Goal: Information Seeking & Learning: Learn about a topic

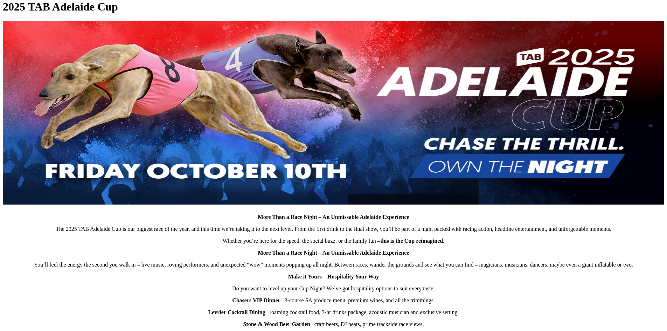
scroll to position [257, 0]
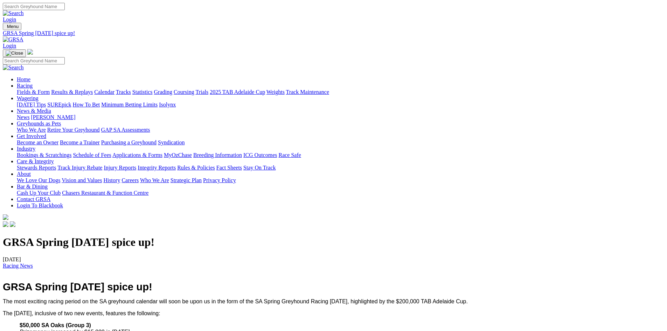
click at [23, 36] on img at bounding box center [13, 39] width 21 height 6
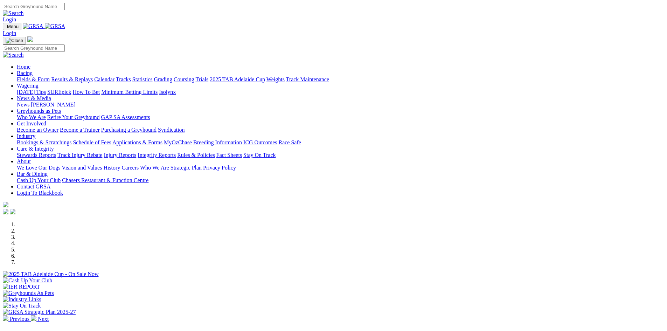
drag, startPoint x: 0, startPoint y: 0, endPoint x: 193, endPoint y: 26, distance: 194.3
click at [33, 70] on link "Racing" at bounding box center [25, 73] width 16 height 6
click at [50, 76] on link "Fields & Form" at bounding box center [33, 79] width 33 height 6
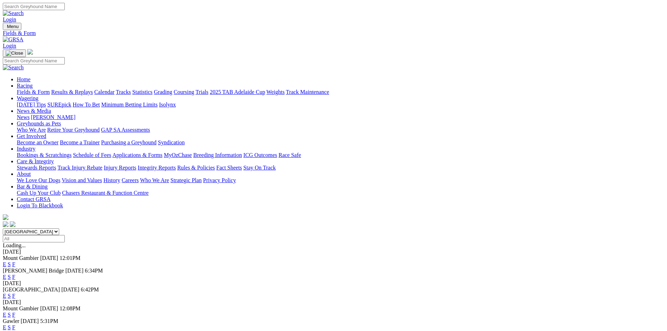
click at [15, 324] on link "F" at bounding box center [13, 327] width 3 height 6
click at [15, 293] on link "F" at bounding box center [13, 296] width 3 height 6
